Goal: Transaction & Acquisition: Book appointment/travel/reservation

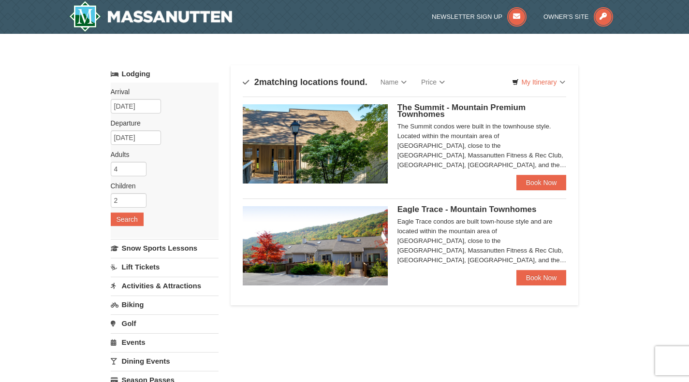
click at [428, 113] on span "The Summit - Mountain Premium Townhomes" at bounding box center [461, 111] width 128 height 16
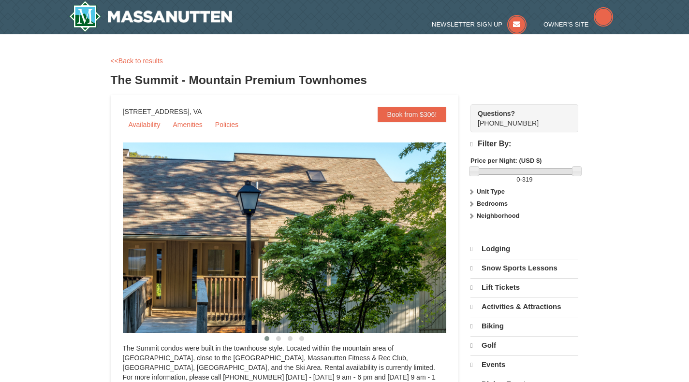
select select "9"
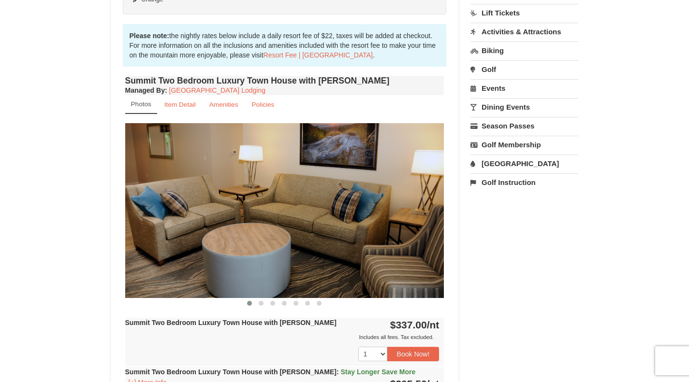
scroll to position [283, 0]
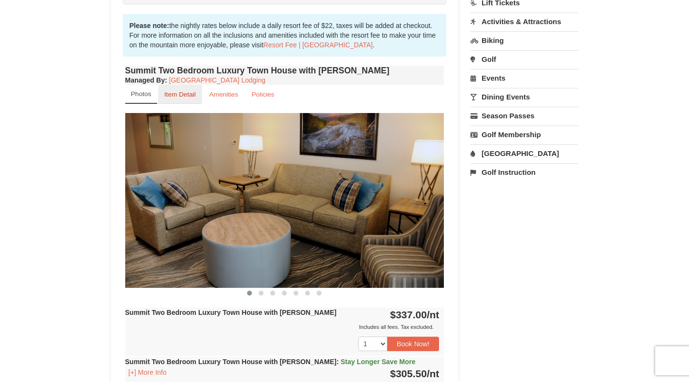
click at [187, 97] on small "Item Detail" at bounding box center [179, 94] width 31 height 7
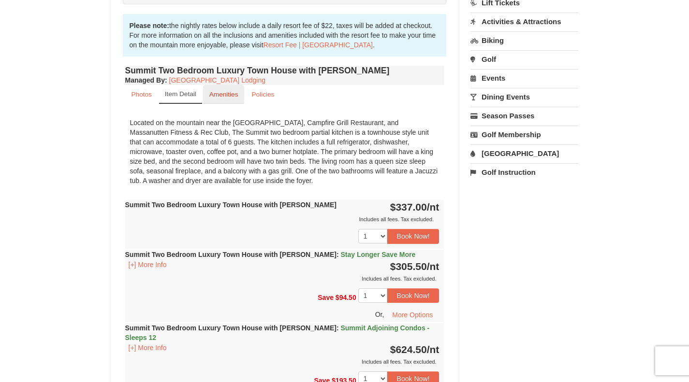
click at [223, 89] on link "Amenities" at bounding box center [224, 94] width 42 height 19
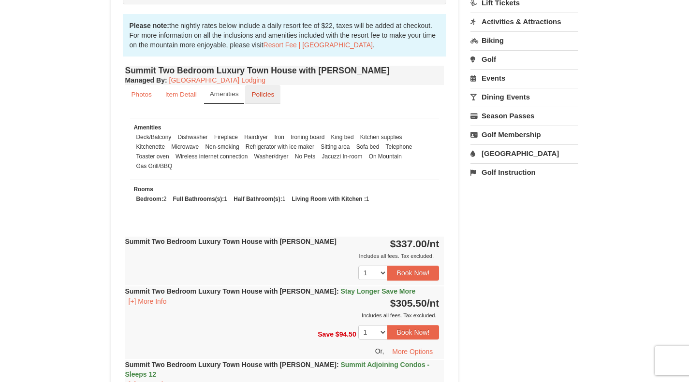
click at [265, 97] on small "Policies" at bounding box center [262, 94] width 23 height 7
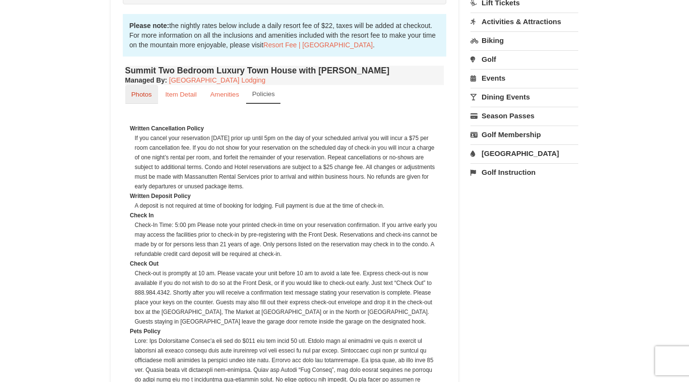
click at [155, 95] on link "Photos" at bounding box center [141, 94] width 33 height 19
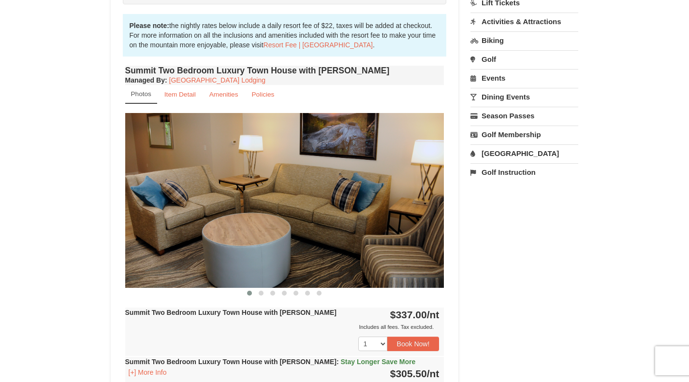
click at [442, 199] on img at bounding box center [284, 200] width 319 height 174
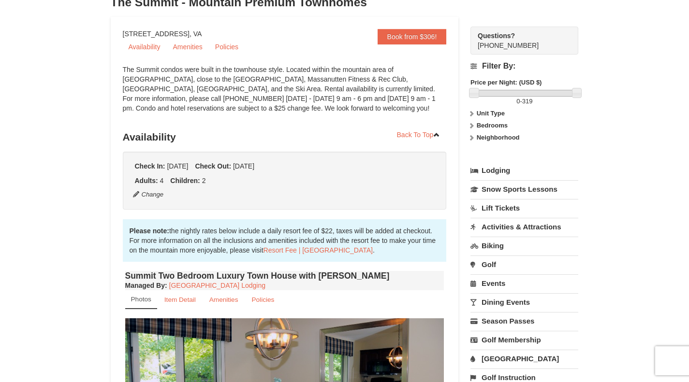
scroll to position [0, 0]
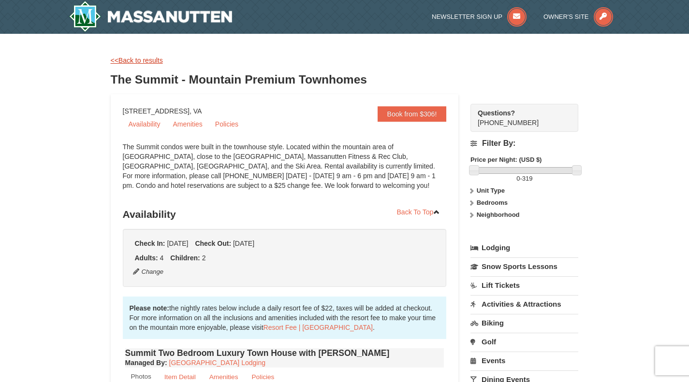
click at [147, 59] on link "<<Back to results" at bounding box center [137, 61] width 52 height 8
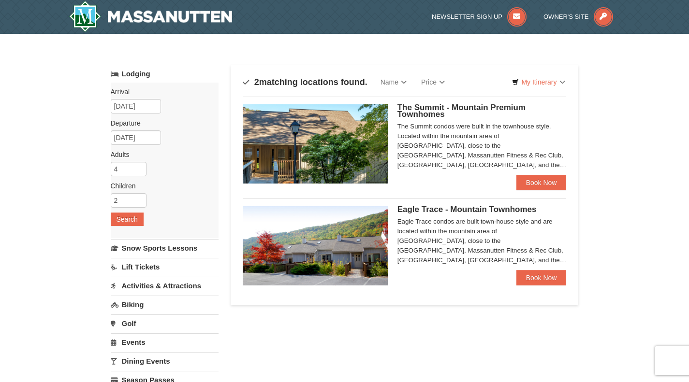
click at [350, 226] on img at bounding box center [315, 245] width 145 height 79
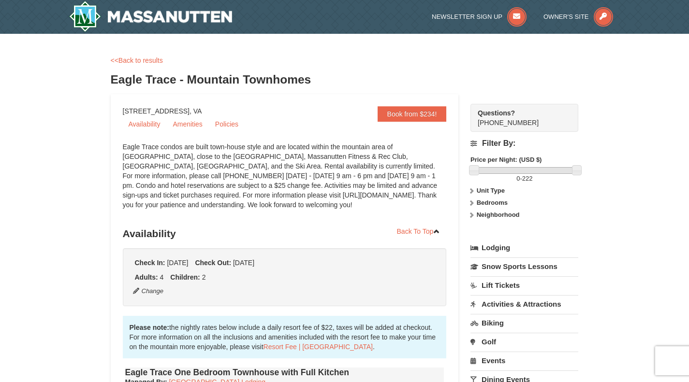
drag, startPoint x: 696, startPoint y: 70, endPoint x: 696, endPoint y: 30, distance: 39.2
click at [126, 59] on link "<<Back to results" at bounding box center [137, 61] width 52 height 8
